Goal: Navigation & Orientation: Find specific page/section

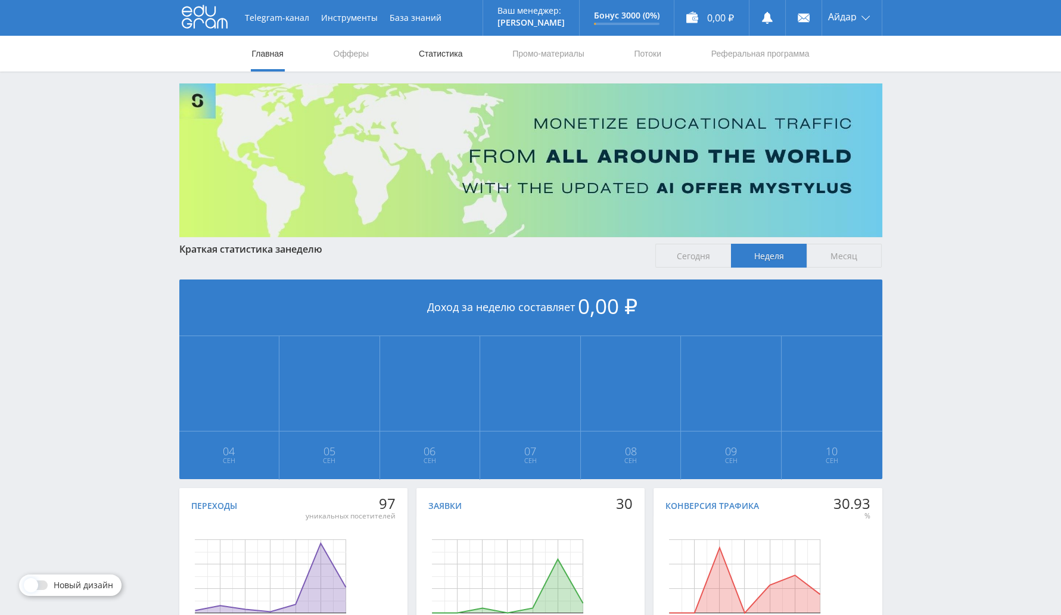
click at [447, 54] on link "Статистика" at bounding box center [440, 54] width 46 height 36
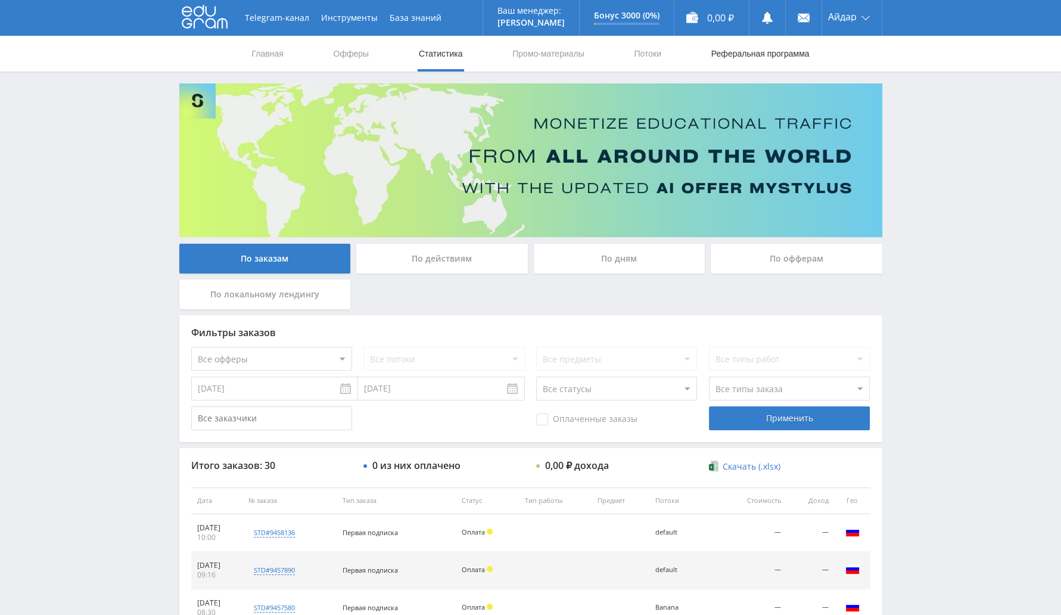
click at [741, 57] on link "Реферальная программа" at bounding box center [760, 54] width 101 height 36
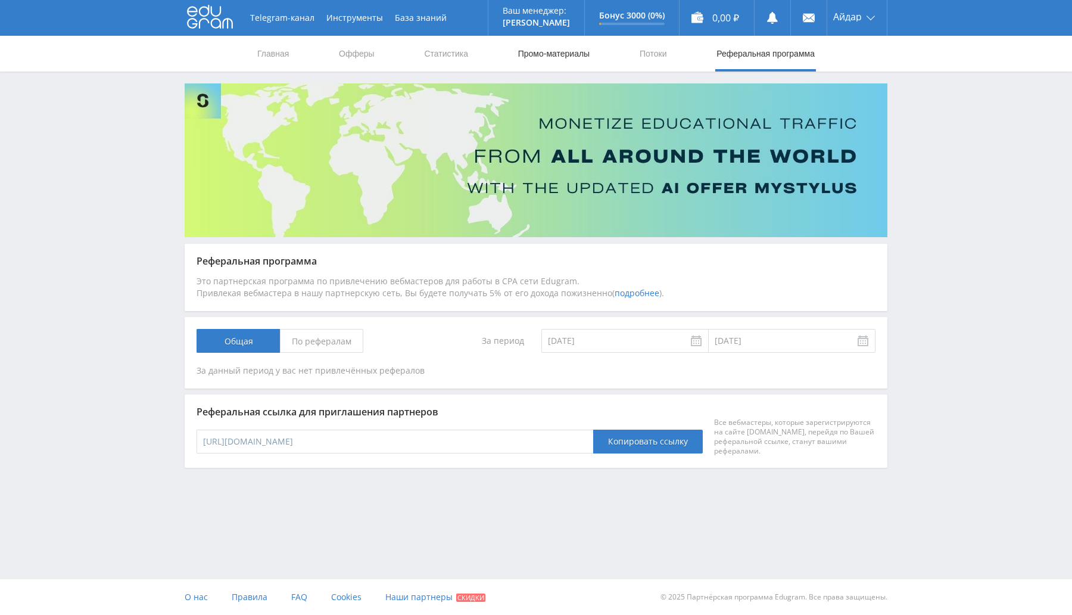
click at [566, 57] on link "Промо-материалы" at bounding box center [554, 54] width 74 height 36
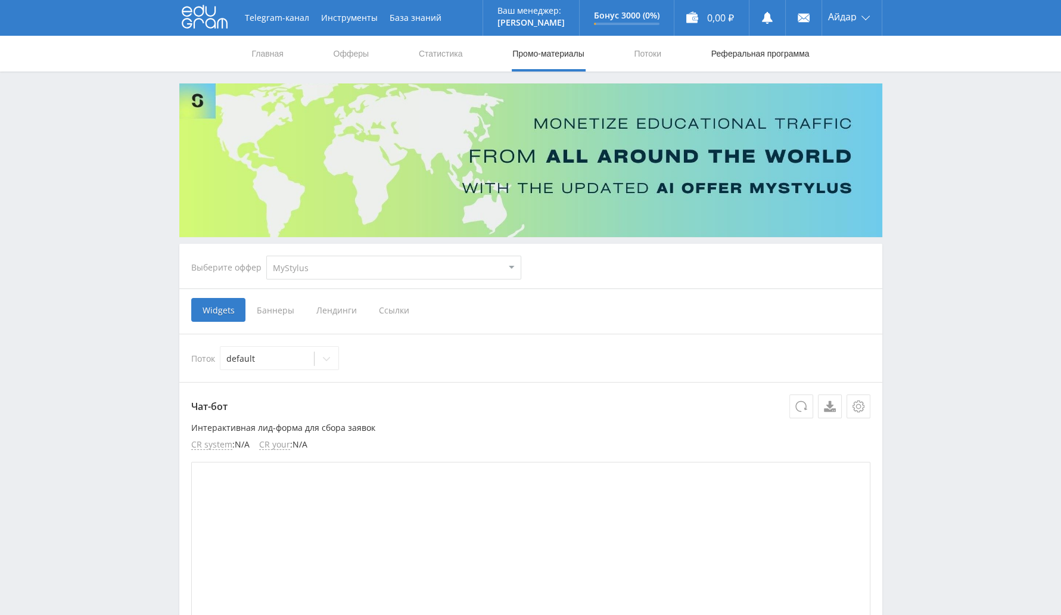
click at [756, 63] on link "Реферальная программа" at bounding box center [760, 54] width 101 height 36
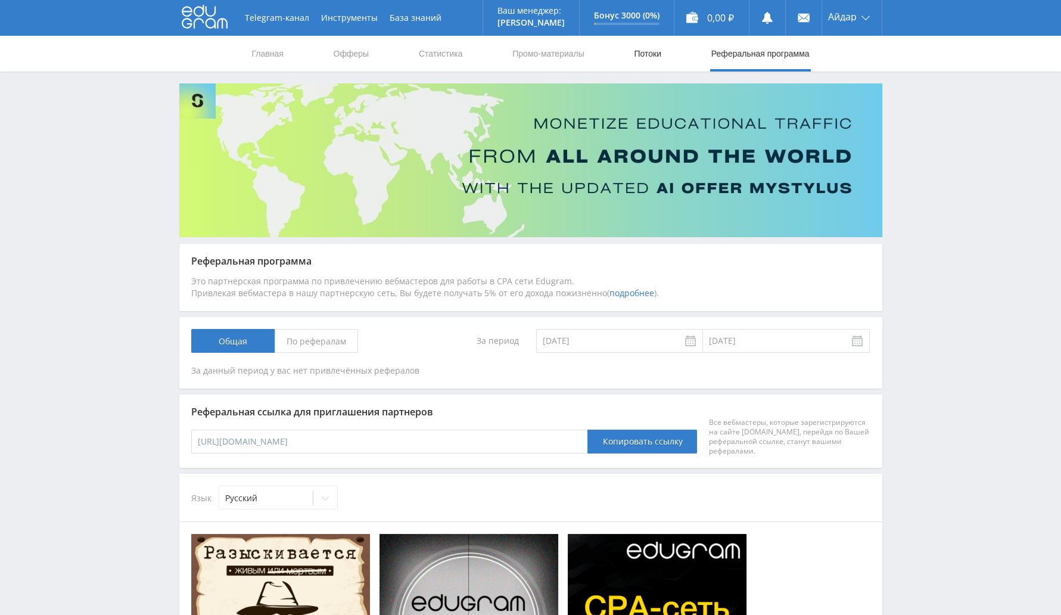
click at [653, 56] on link "Потоки" at bounding box center [647, 54] width 30 height 36
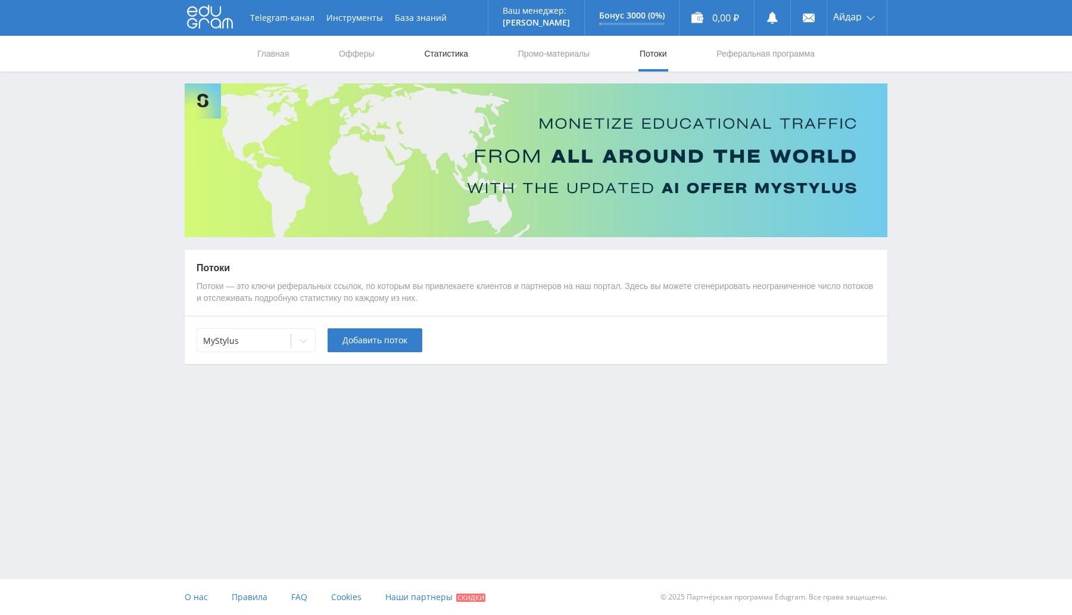
click at [456, 55] on link "Статистика" at bounding box center [446, 54] width 46 height 36
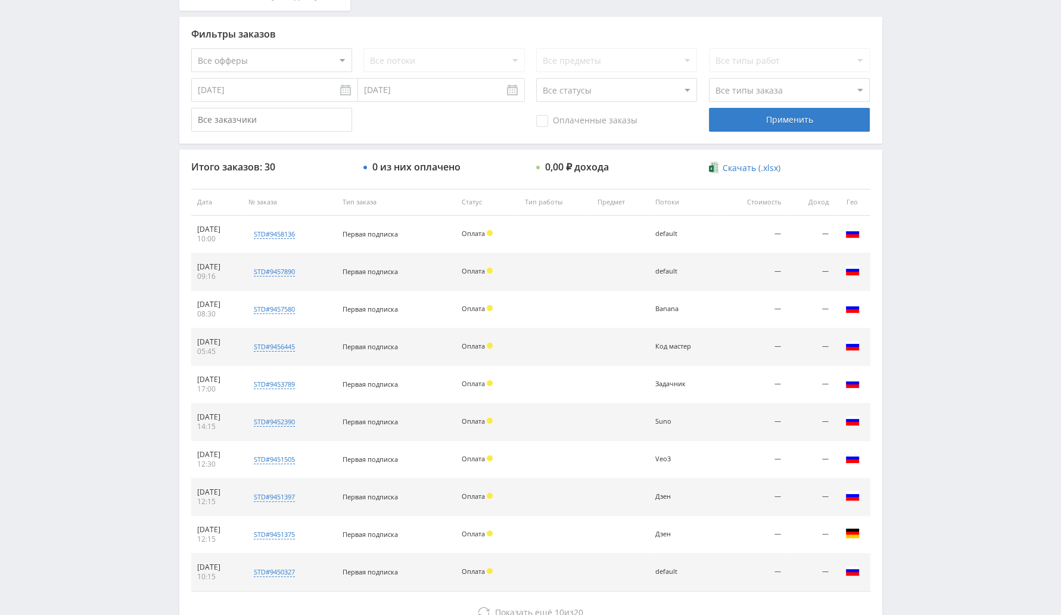
scroll to position [384, 0]
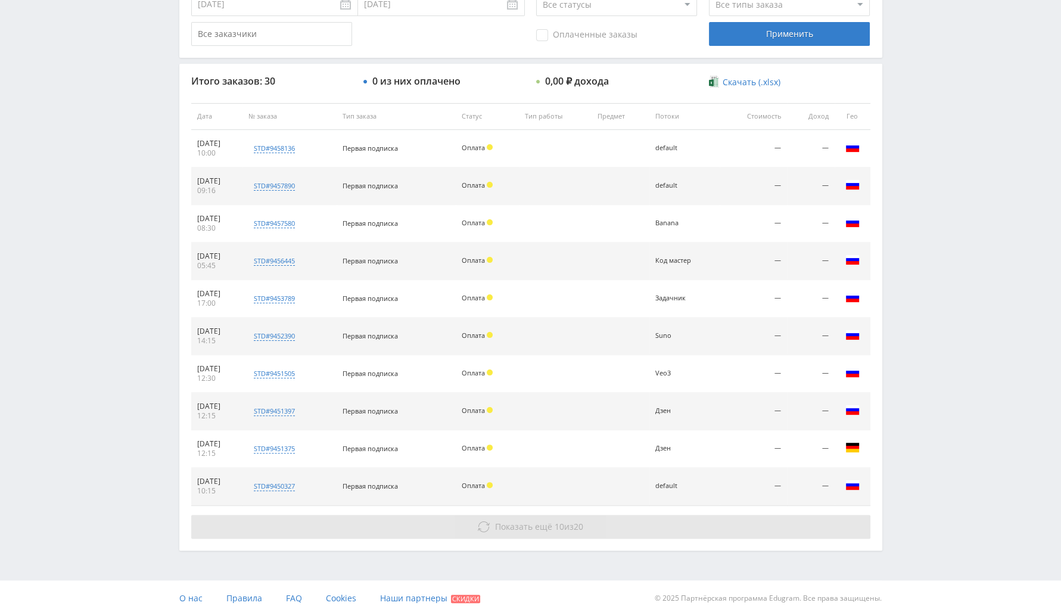
click at [557, 525] on span "10" at bounding box center [559, 526] width 10 height 11
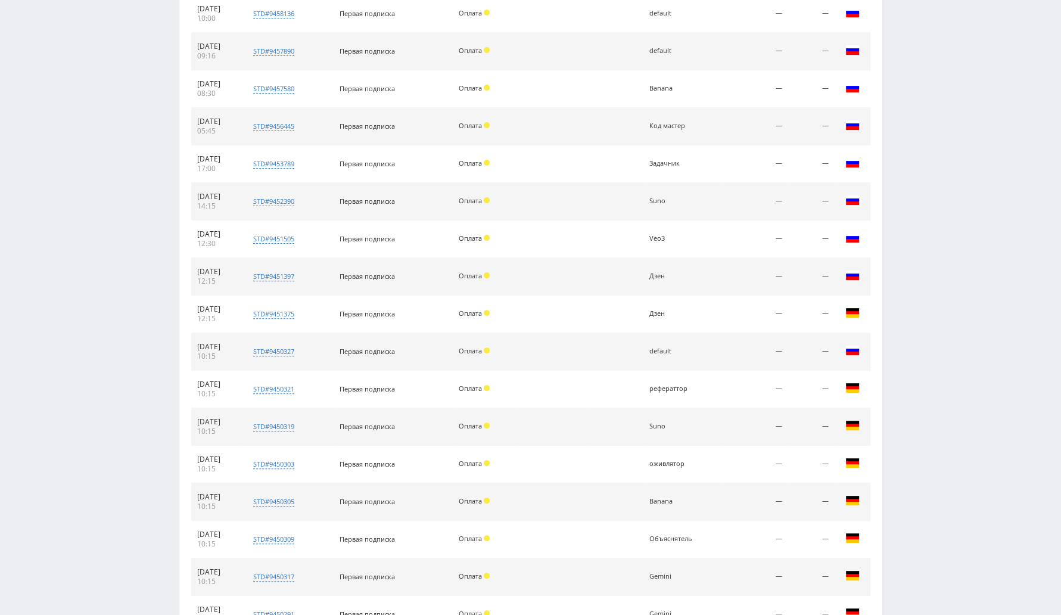
scroll to position [721, 0]
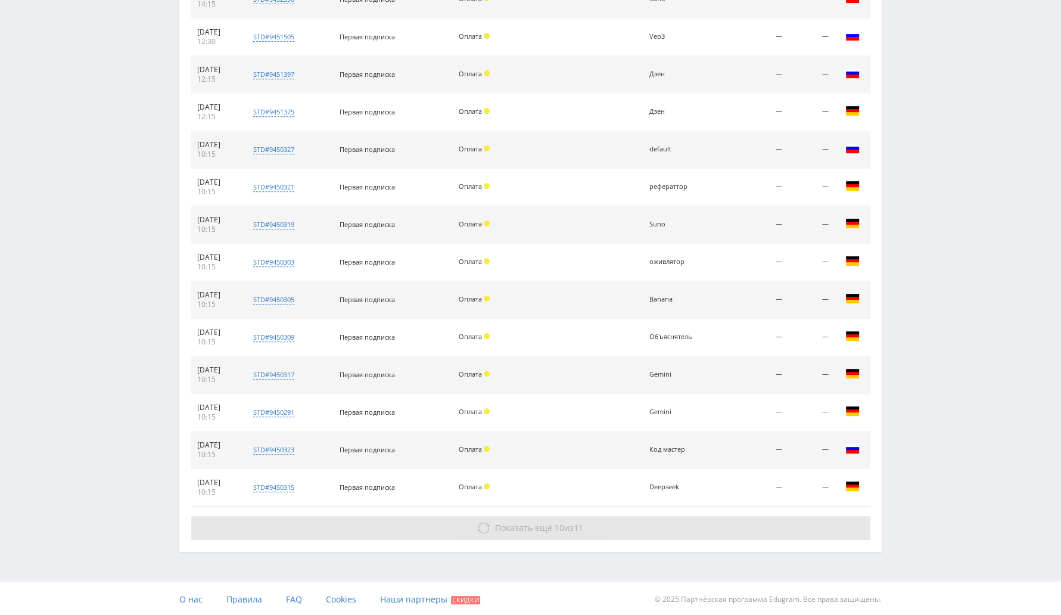
click at [594, 525] on button "Показать ещё 10 из 11" at bounding box center [530, 528] width 679 height 24
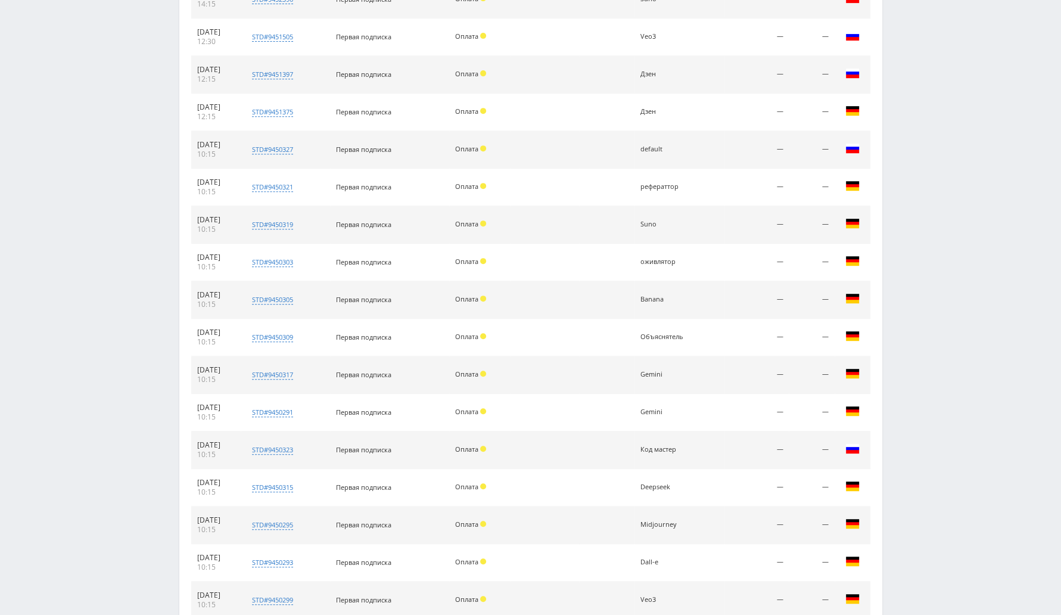
scroll to position [1095, 0]
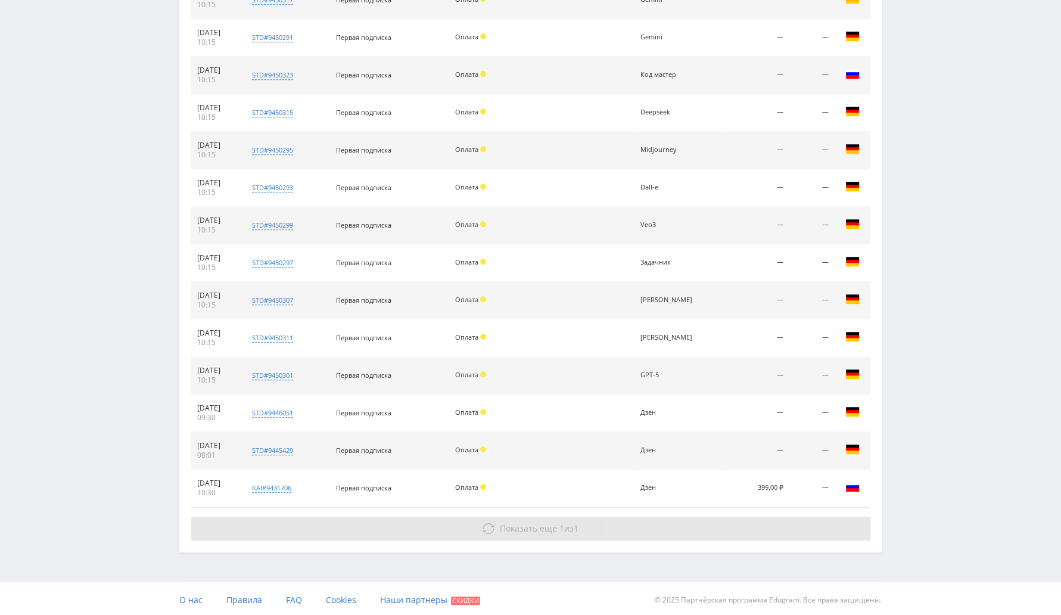
click at [697, 516] on button "Показать ещё 1 из 1" at bounding box center [530, 528] width 679 height 24
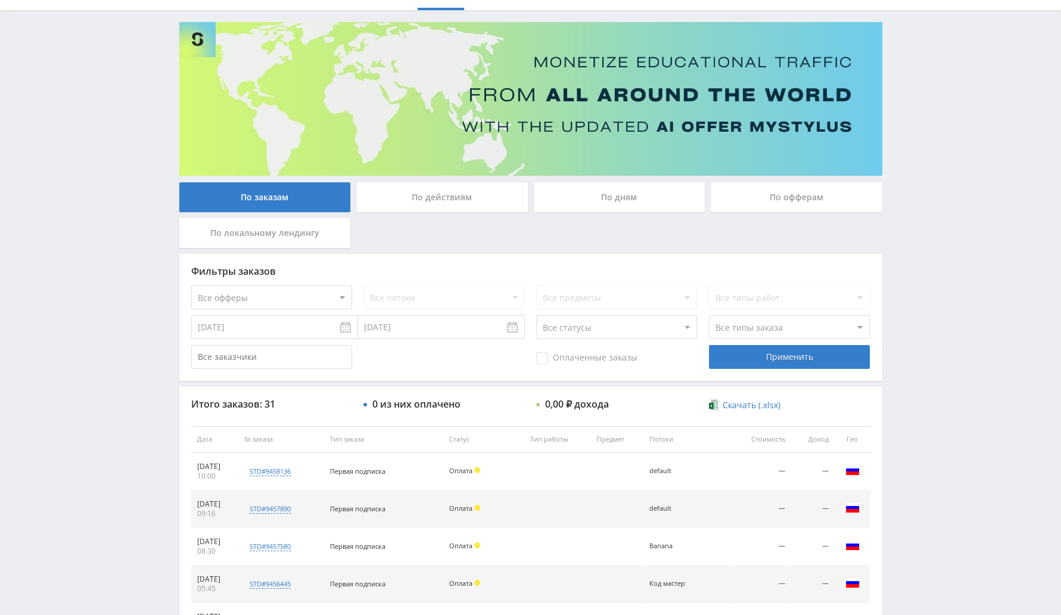
scroll to position [0, 0]
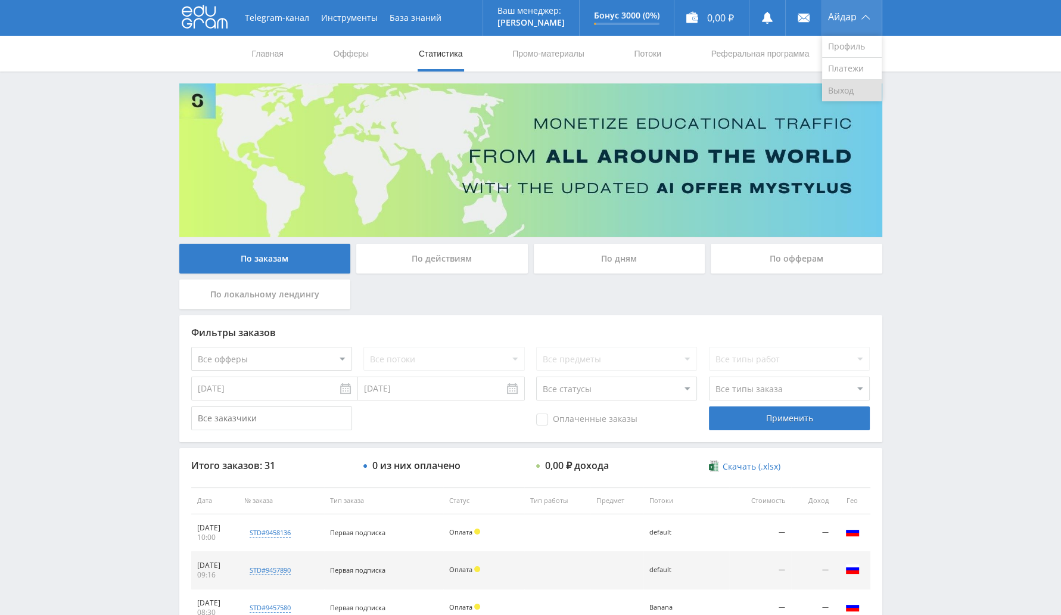
click at [841, 86] on link "Выход" at bounding box center [852, 90] width 60 height 21
